Goal: Navigation & Orientation: Go to known website

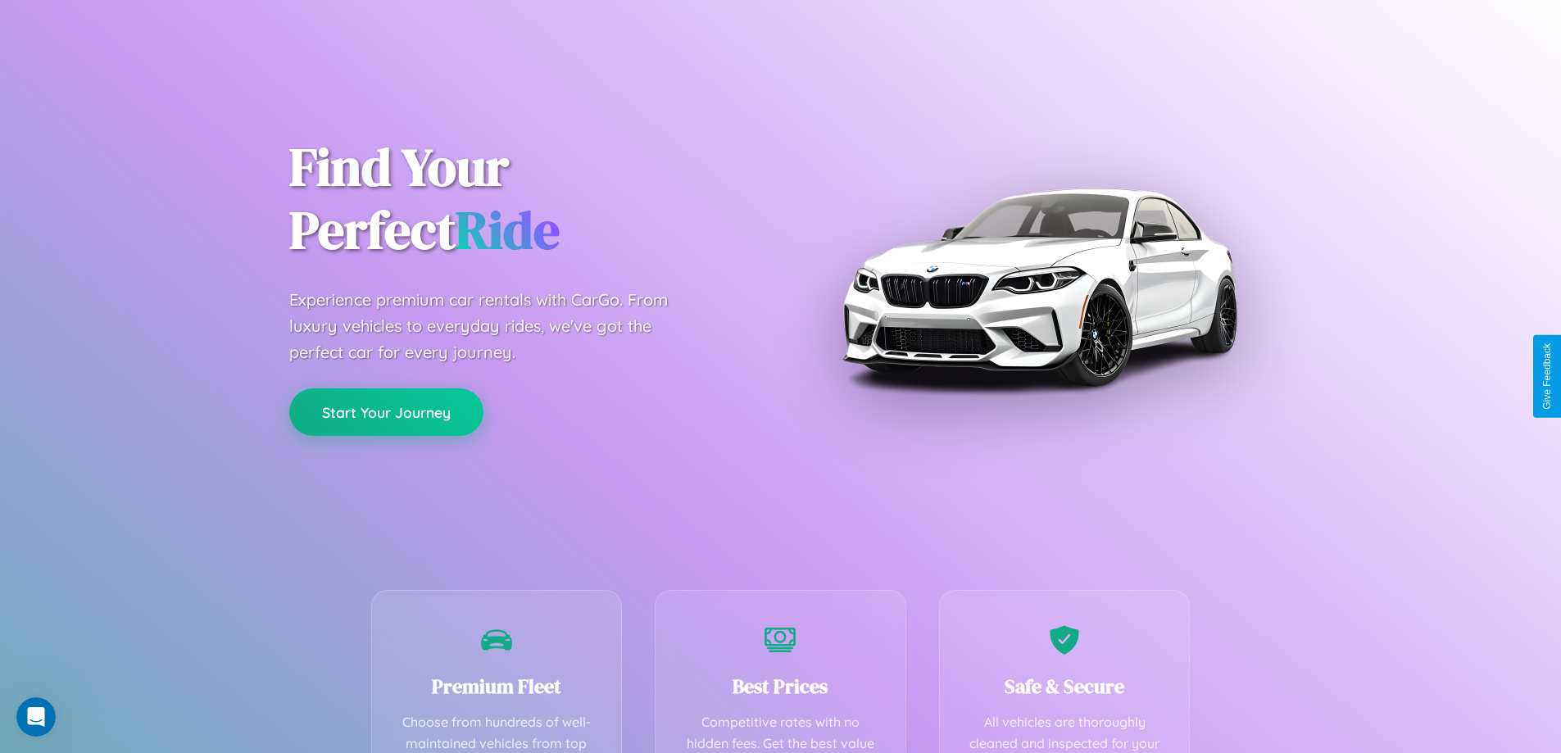
click at [386, 412] on button "Start Your Journey" at bounding box center [386, 412] width 194 height 48
click at [386, 411] on button "Start Your Journey" at bounding box center [386, 412] width 194 height 48
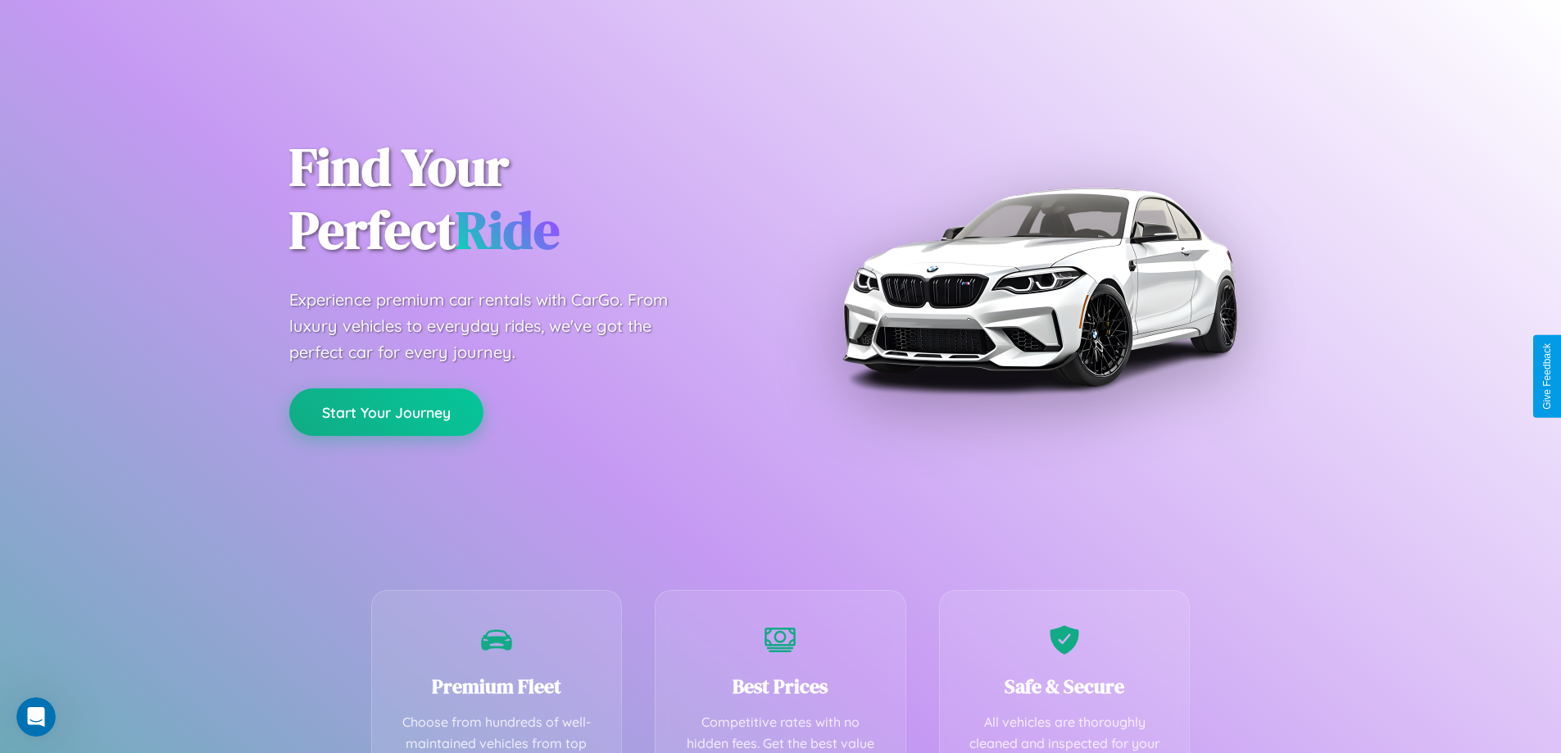
click at [386, 411] on button "Start Your Journey" at bounding box center [386, 412] width 194 height 48
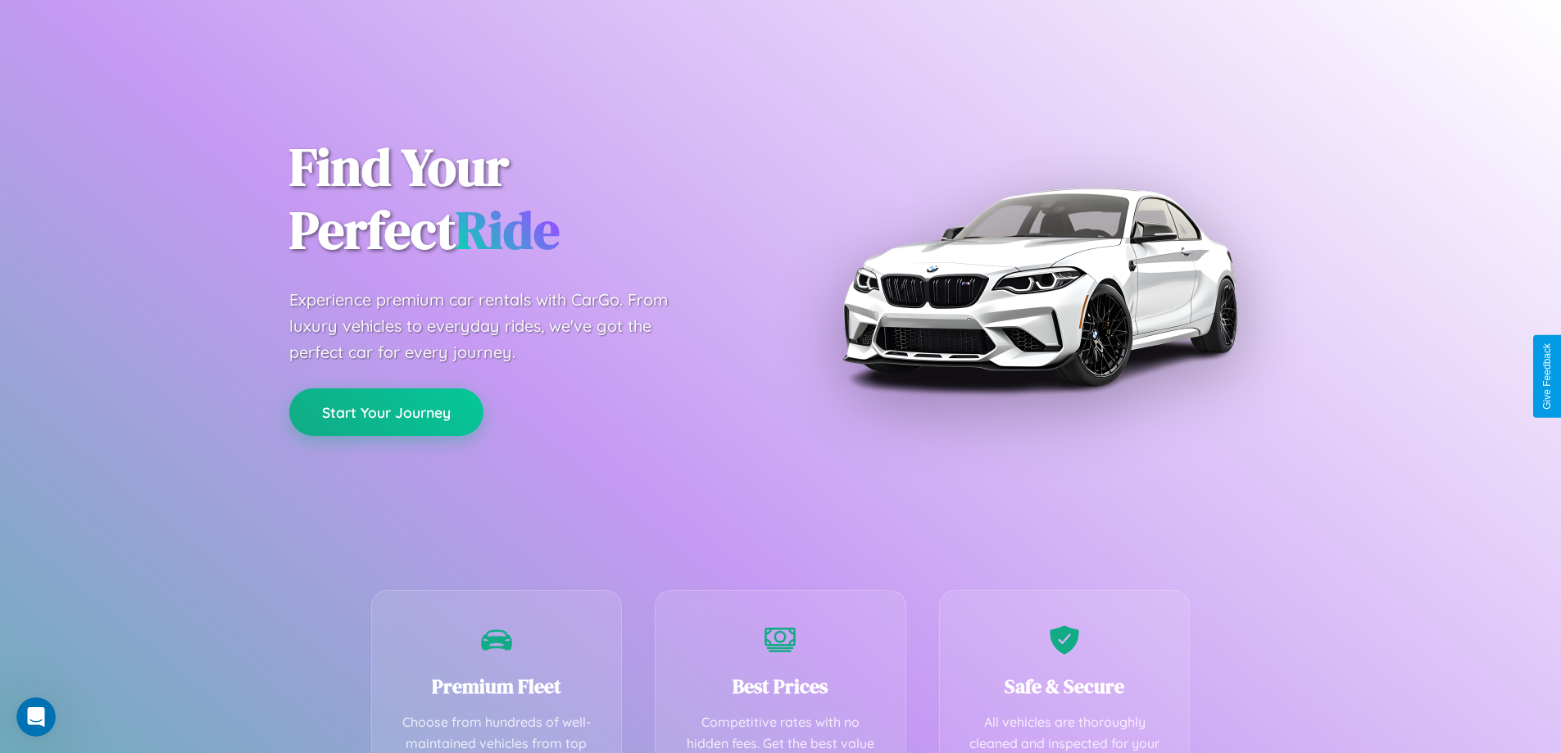
click at [386, 411] on button "Start Your Journey" at bounding box center [386, 412] width 194 height 48
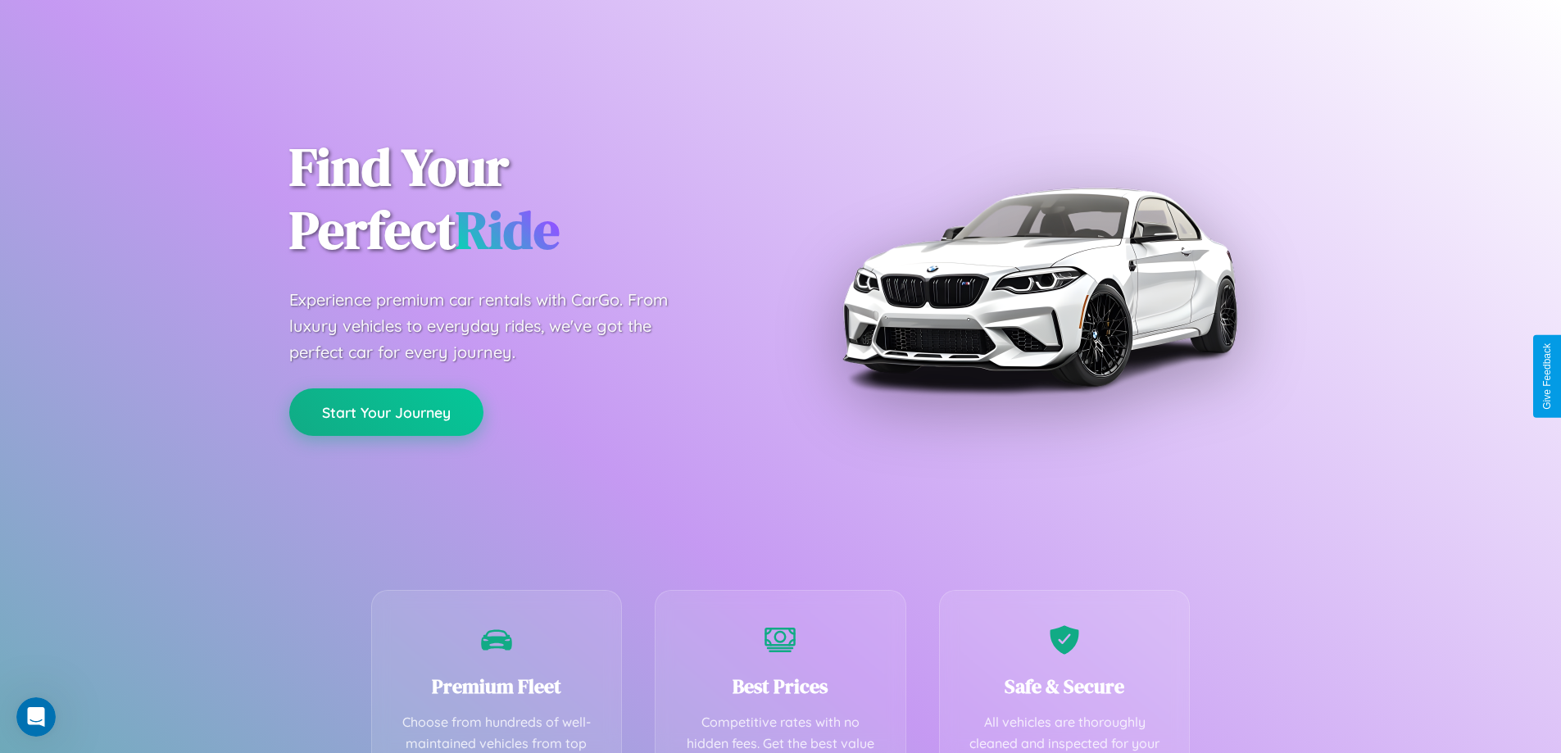
click at [386, 411] on button "Start Your Journey" at bounding box center [386, 412] width 194 height 48
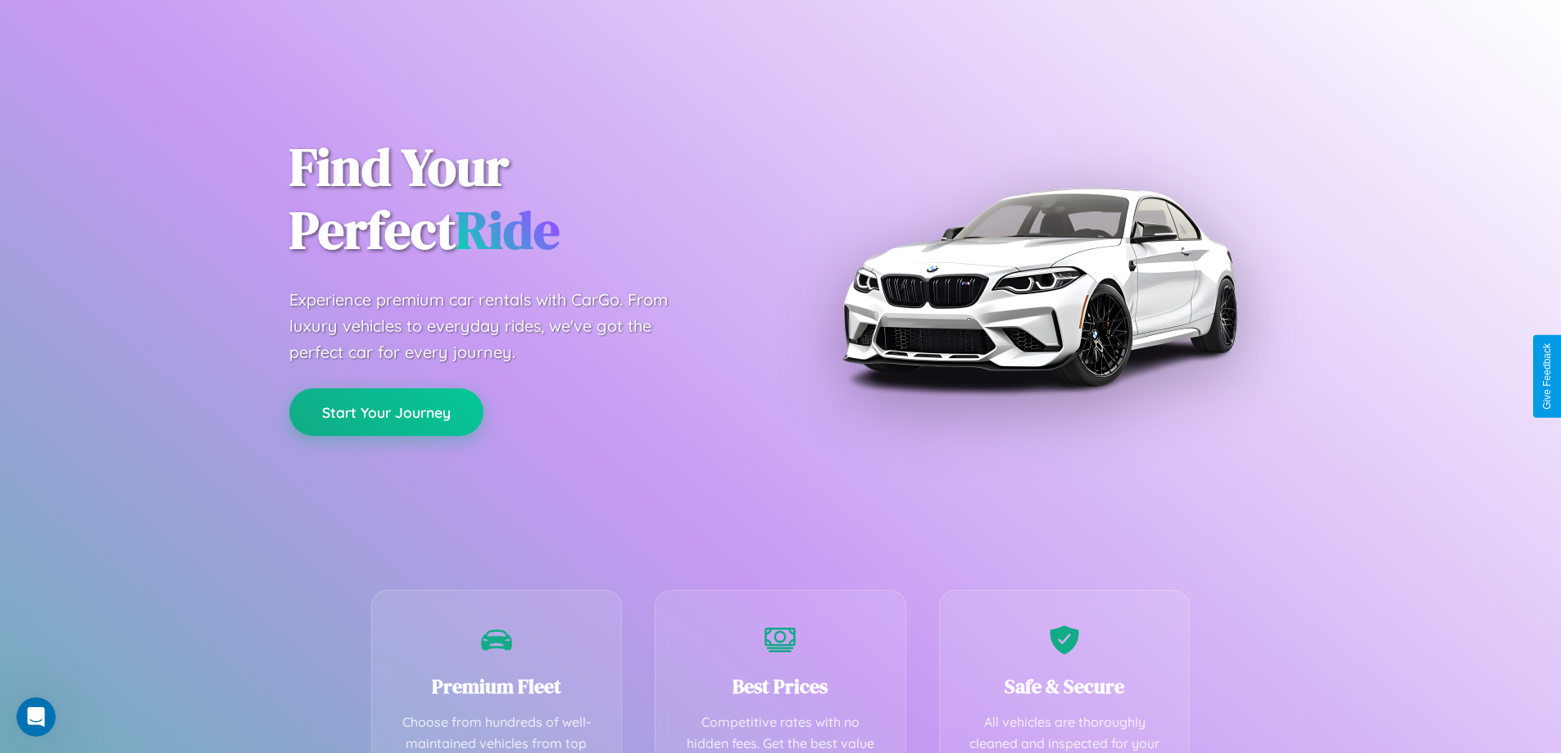
click at [386, 411] on button "Start Your Journey" at bounding box center [386, 412] width 194 height 48
